Goal: Information Seeking & Learning: Learn about a topic

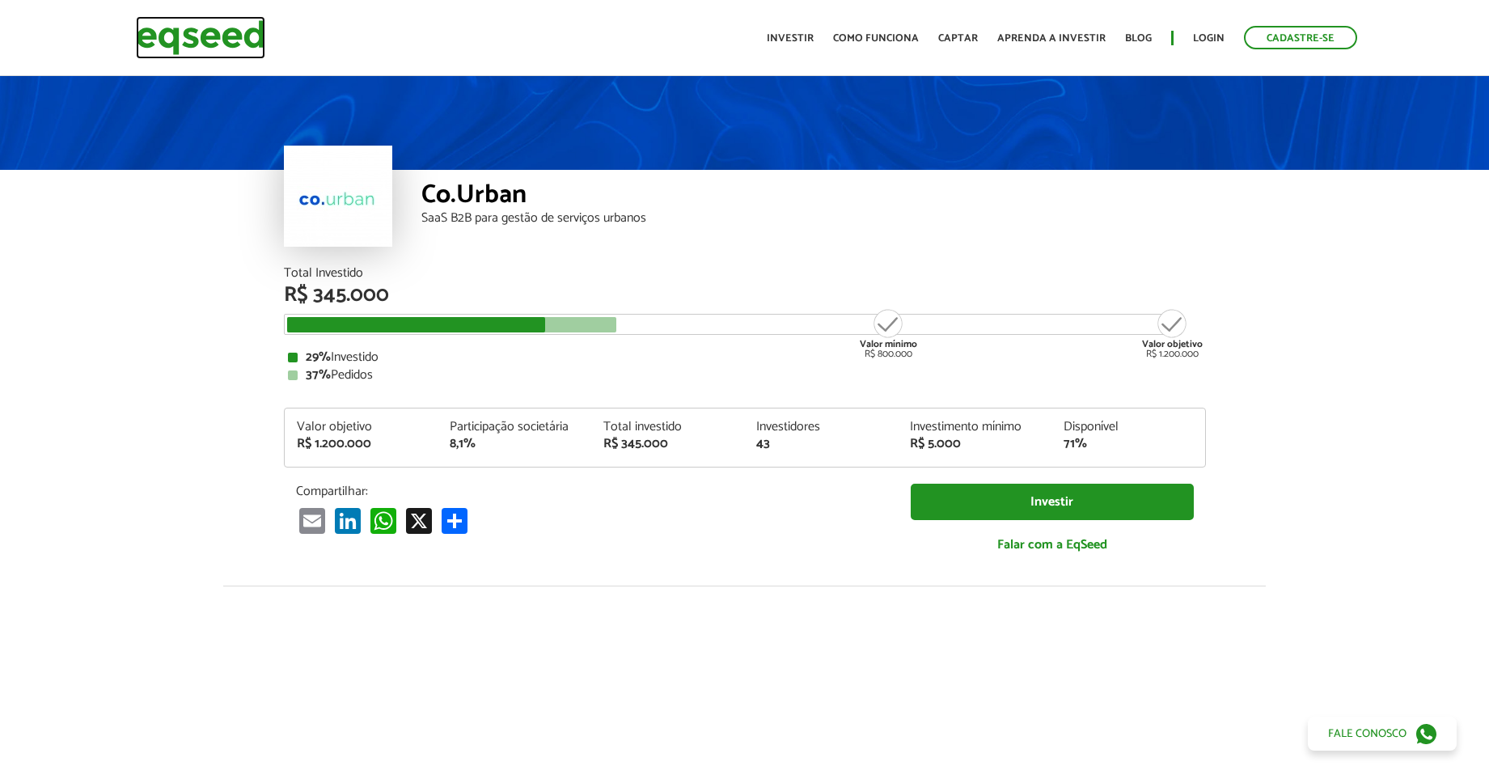
click at [235, 38] on img at bounding box center [200, 37] width 129 height 43
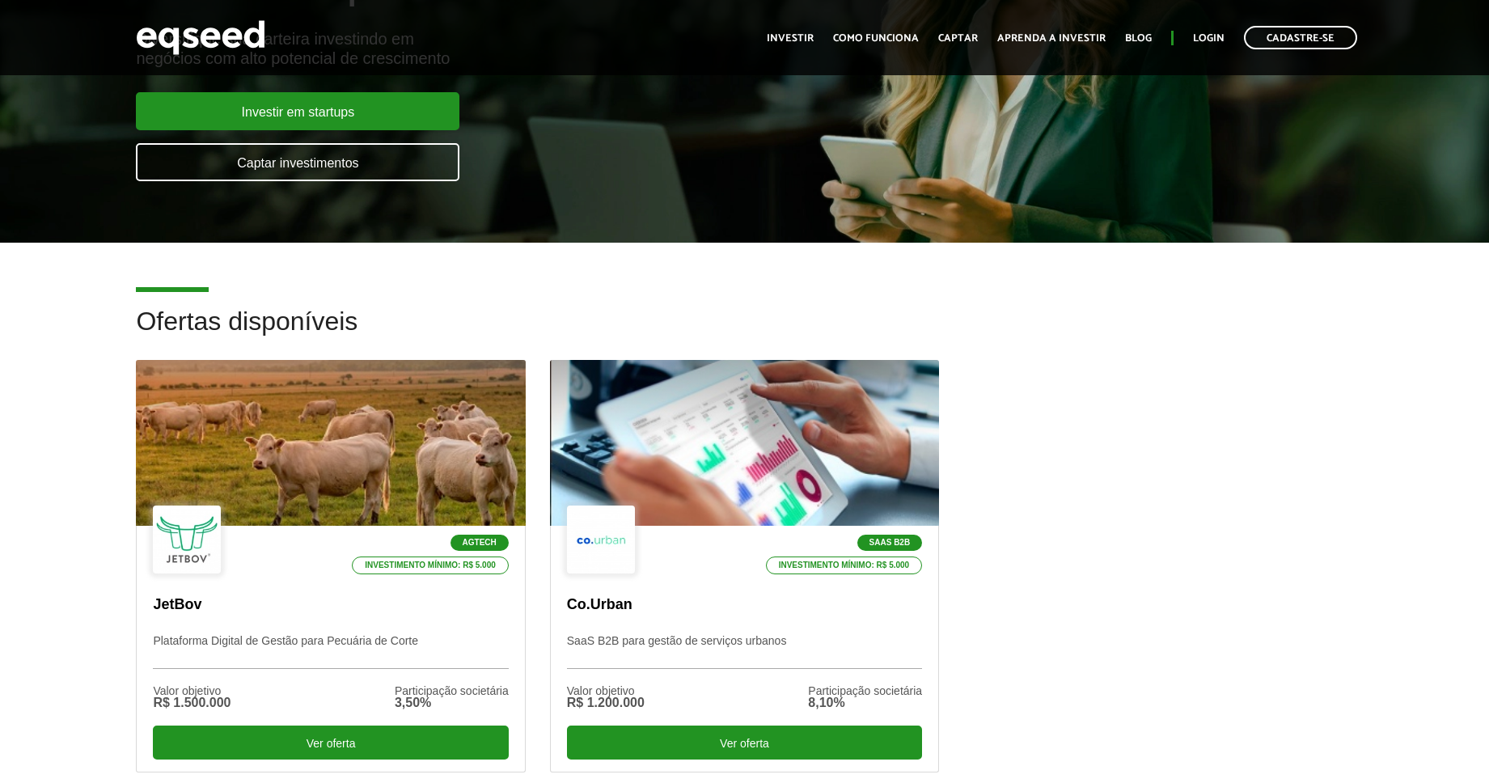
scroll to position [357, 0]
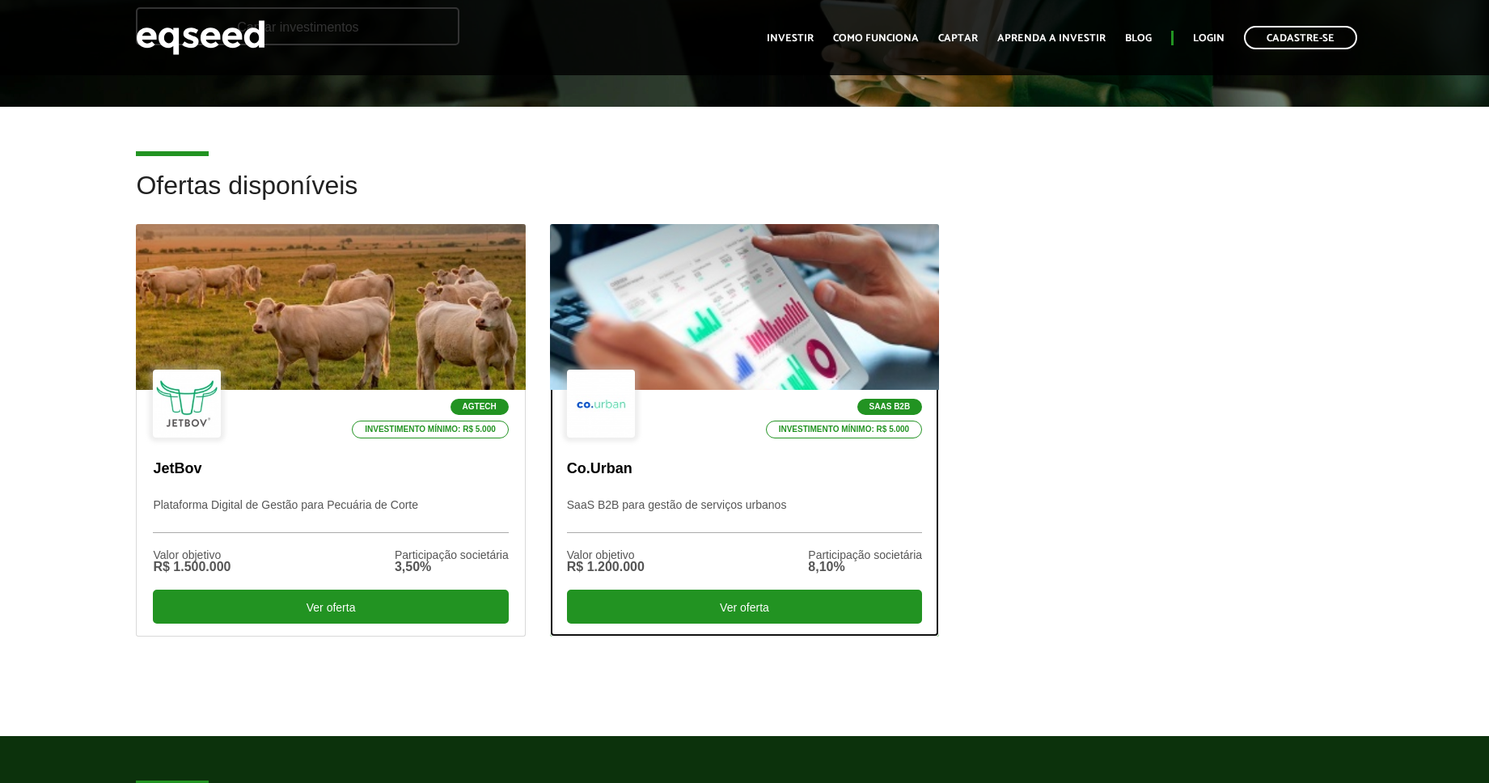
click at [679, 344] on div at bounding box center [744, 307] width 467 height 199
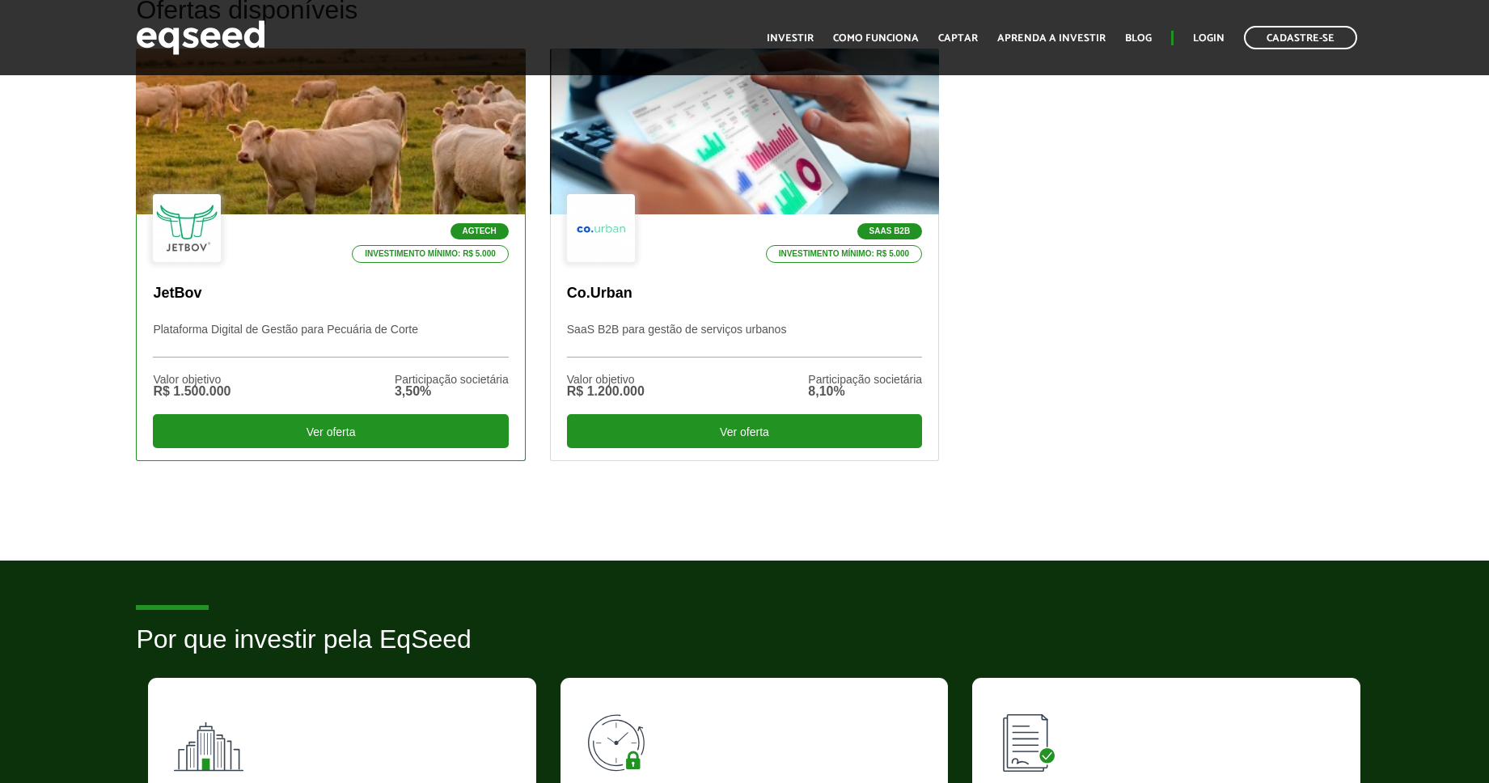
scroll to position [437, 0]
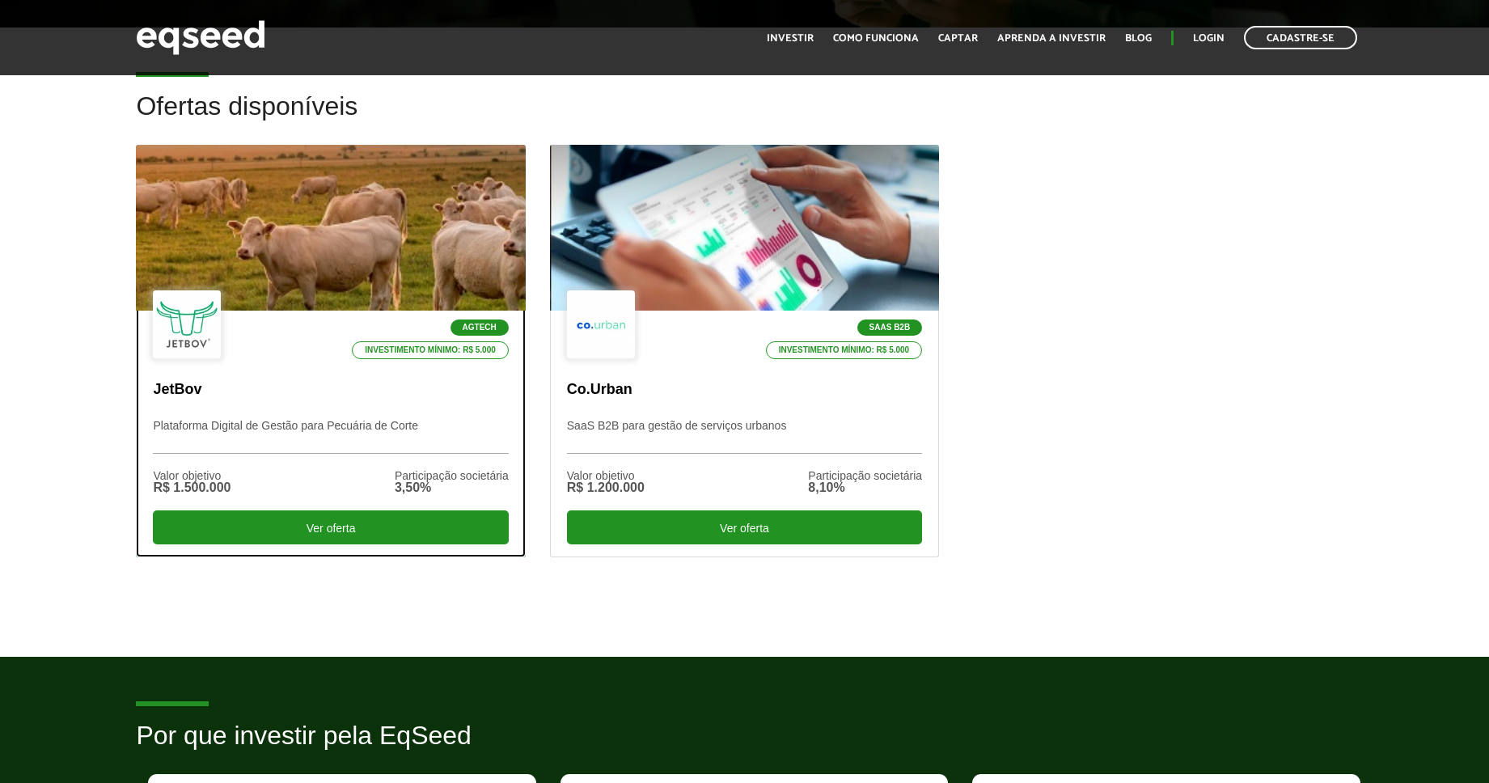
click at [288, 234] on div at bounding box center [330, 228] width 467 height 199
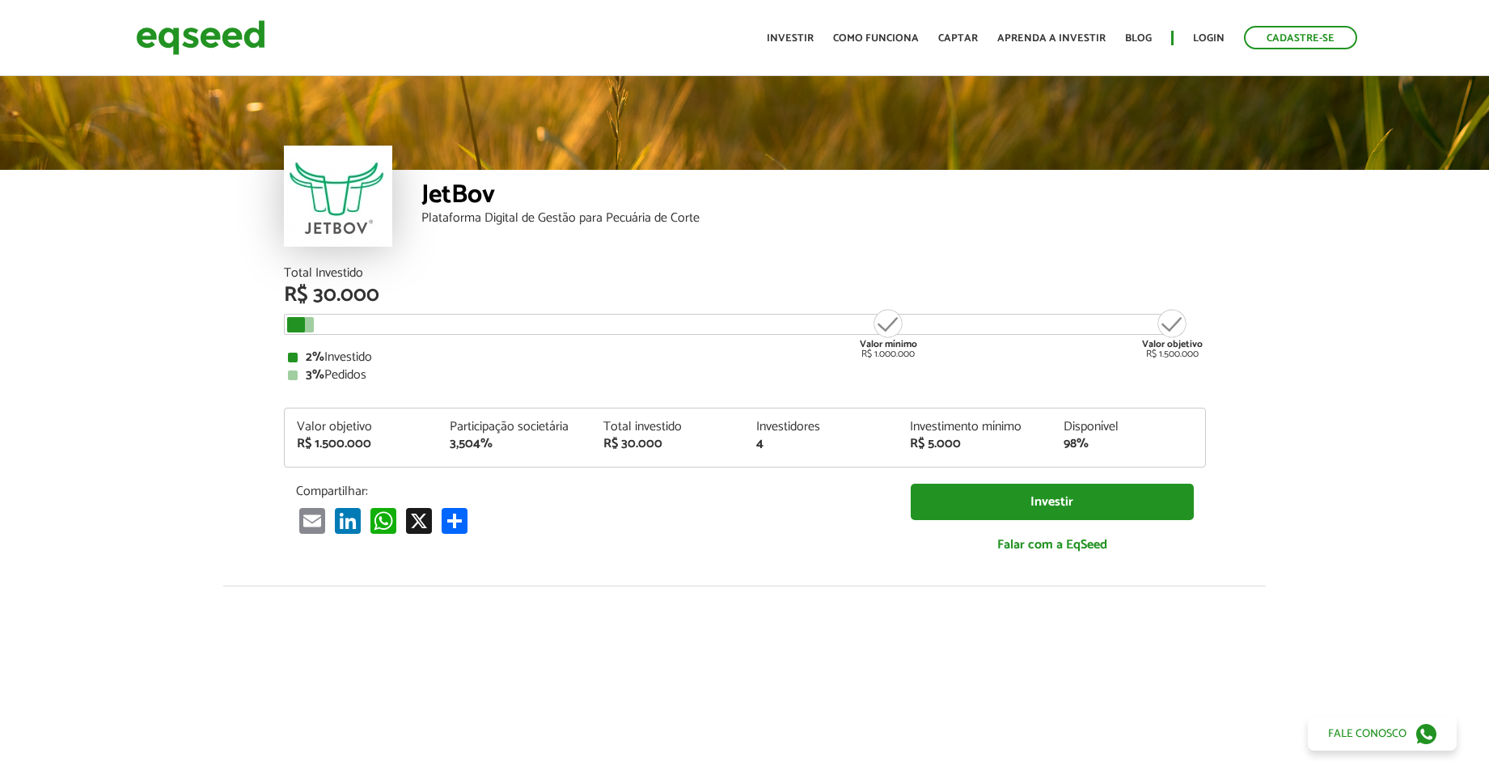
scroll to position [1958, 0]
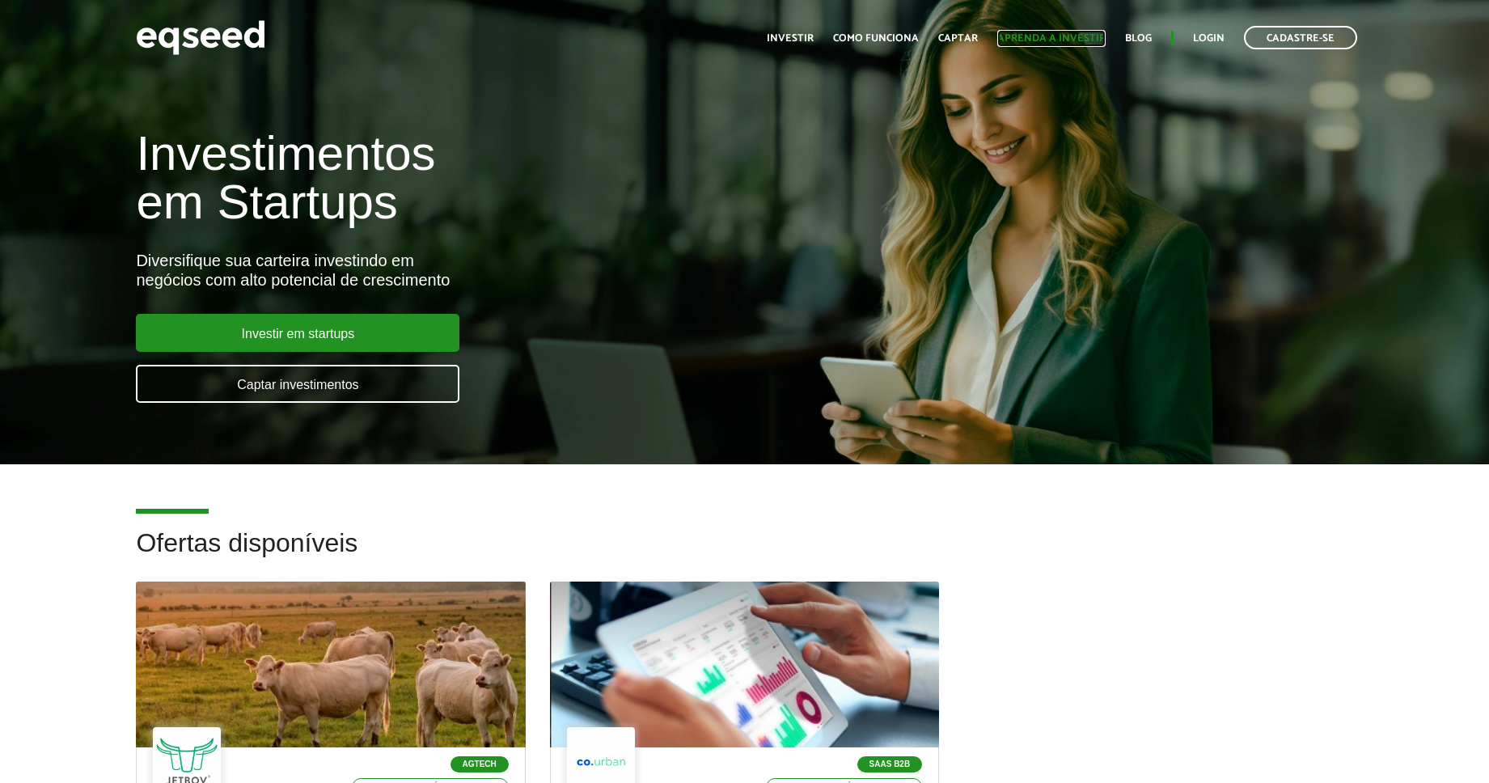
click at [1073, 42] on link "Aprenda a investir" at bounding box center [1051, 38] width 108 height 11
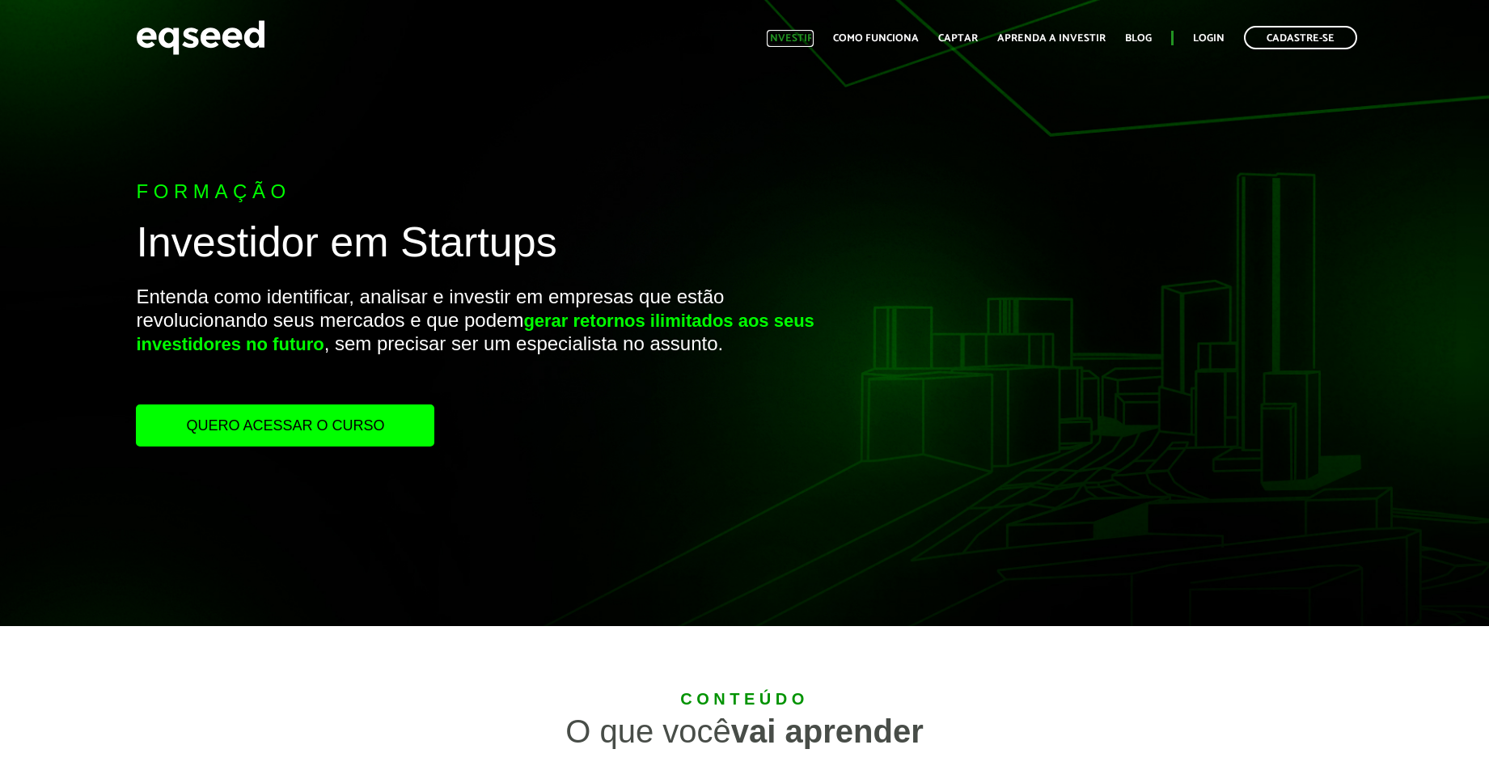
click at [792, 40] on link "Investir" at bounding box center [790, 38] width 47 height 11
